Goal: Transaction & Acquisition: Purchase product/service

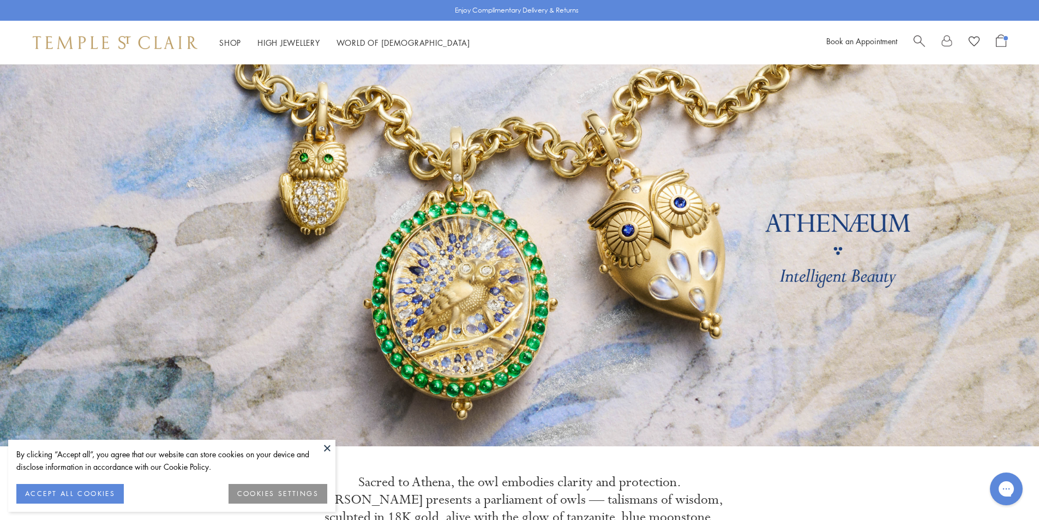
click at [317, 445] on div "By clicking “Accept all”, you agree that our website can store cookies on your …" at bounding box center [171, 476] width 327 height 72
click at [320, 444] on button at bounding box center [327, 448] width 16 height 16
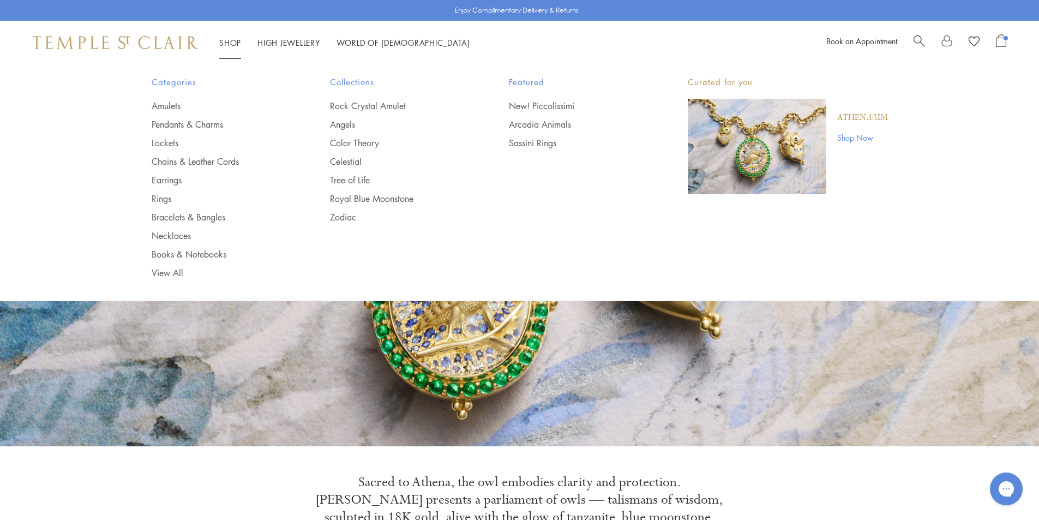
click at [224, 40] on link "Shop Shop" at bounding box center [230, 42] width 22 height 11
click at [184, 128] on link "Pendants & Charms" at bounding box center [219, 124] width 135 height 12
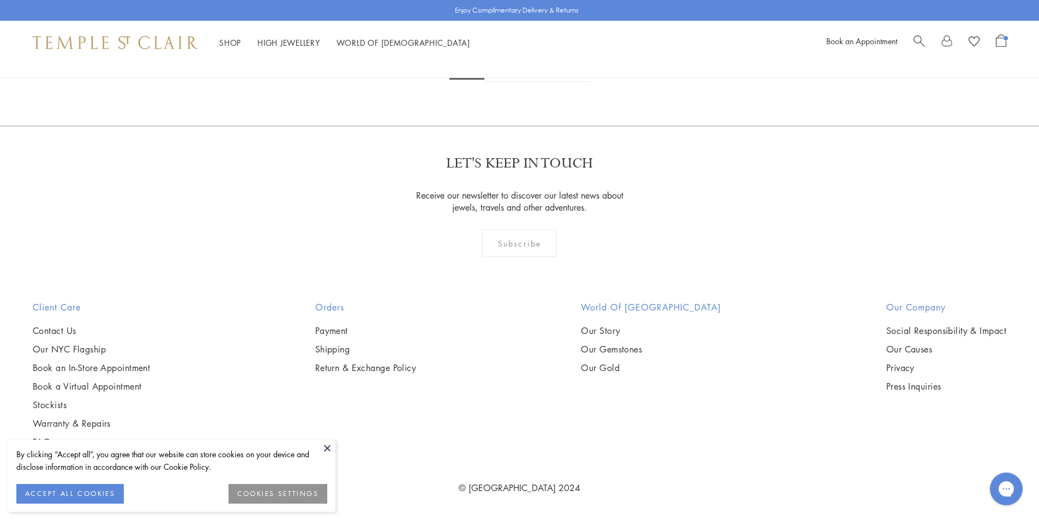
scroll to position [8454, 0]
